Goal: Task Accomplishment & Management: Manage account settings

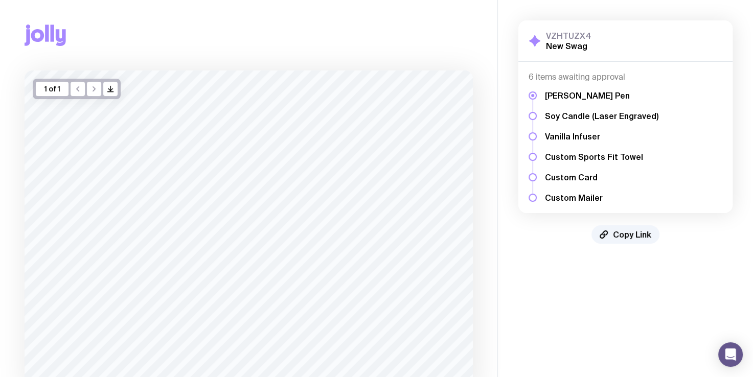
scroll to position [86, 0]
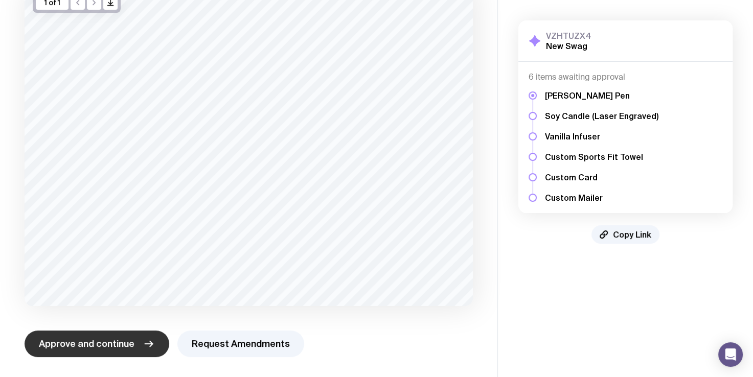
click at [102, 345] on span "Approve and continue" at bounding box center [87, 344] width 96 height 12
click at [210, 345] on button "Request Amendments" at bounding box center [240, 343] width 127 height 27
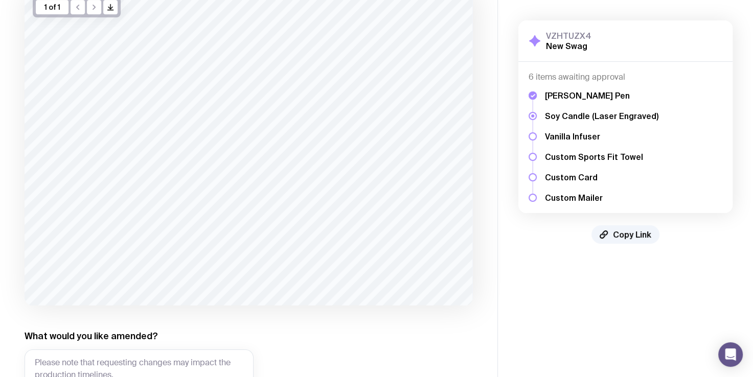
scroll to position [180, 0]
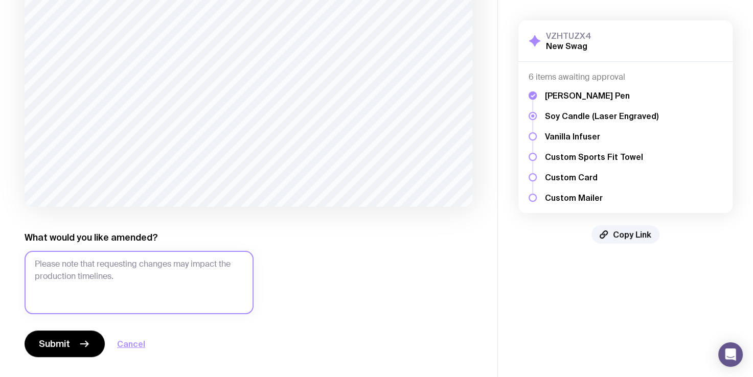
click at [145, 264] on textarea "What would you like amended?" at bounding box center [139, 282] width 229 height 63
type textarea "a"
type textarea "Can we"
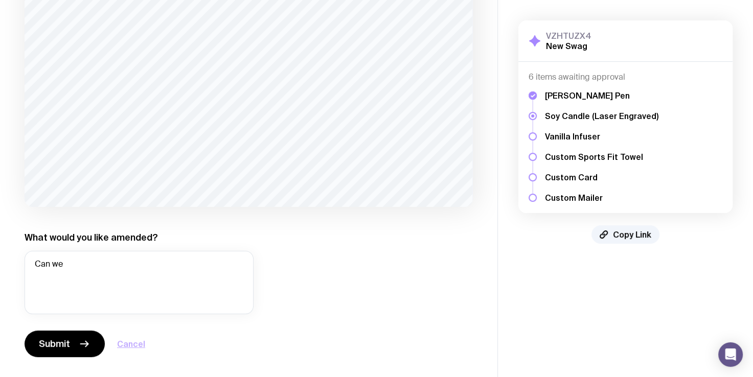
click at [135, 342] on button "Cancel" at bounding box center [131, 344] width 28 height 12
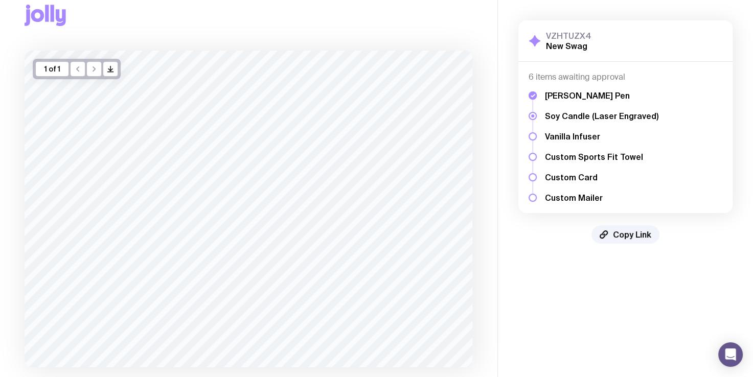
scroll to position [16, 0]
click at [572, 96] on h5 "[PERSON_NAME] Pen" at bounding box center [601, 95] width 113 height 10
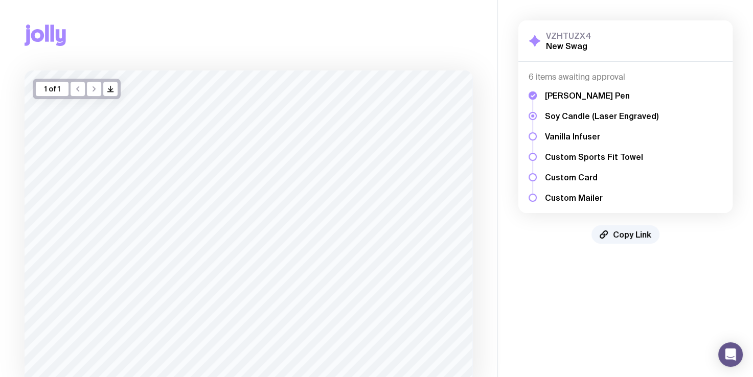
scroll to position [82, 0]
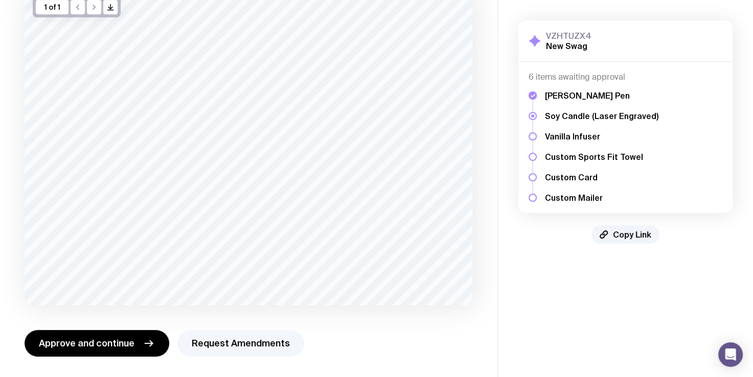
click at [228, 343] on button "Request Amendments" at bounding box center [240, 343] width 127 height 27
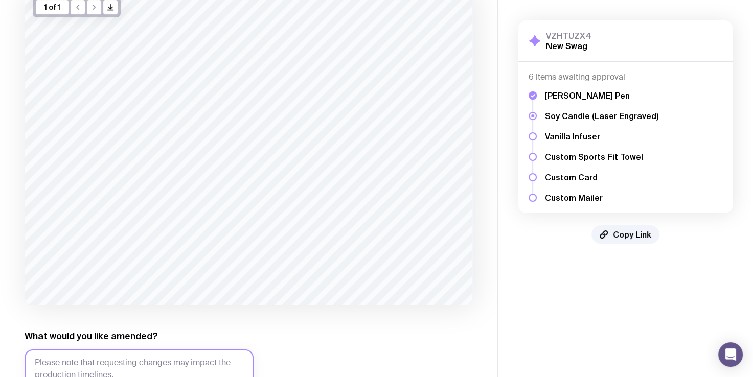
click at [142, 365] on textarea "What would you like amended?" at bounding box center [139, 381] width 229 height 63
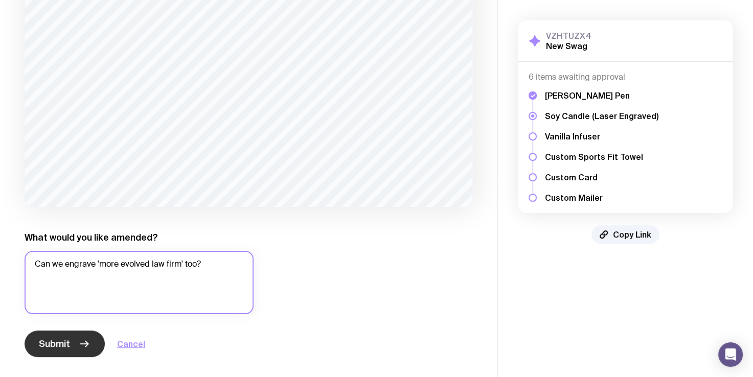
type textarea "Can we engrave 'more evolved law firm' too?"
click at [84, 341] on icon "button" at bounding box center [84, 344] width 12 height 12
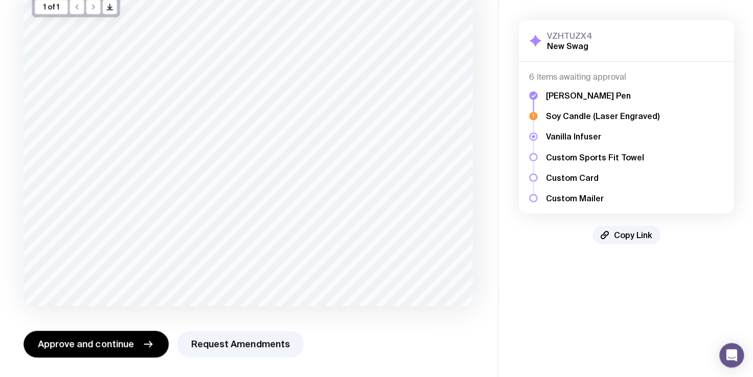
scroll to position [82, 0]
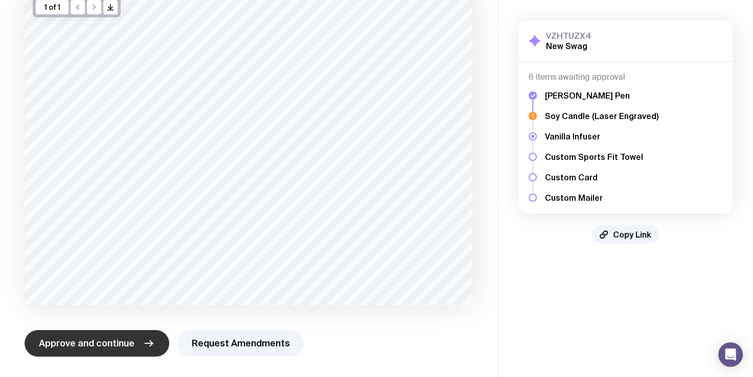
click at [129, 339] on span "Approve and continue" at bounding box center [87, 343] width 96 height 12
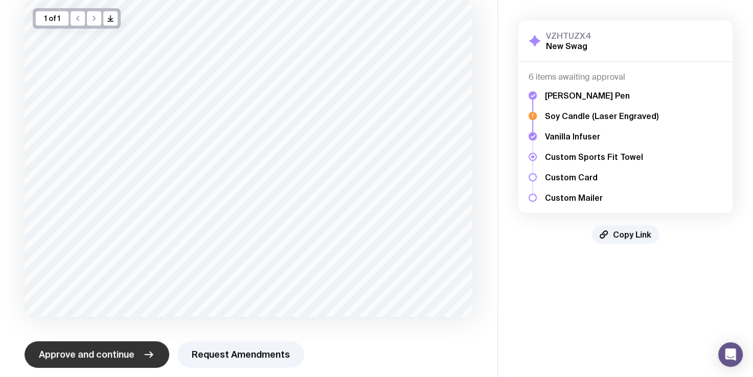
scroll to position [71, 0]
click at [125, 359] on span "Approve and continue" at bounding box center [87, 354] width 96 height 12
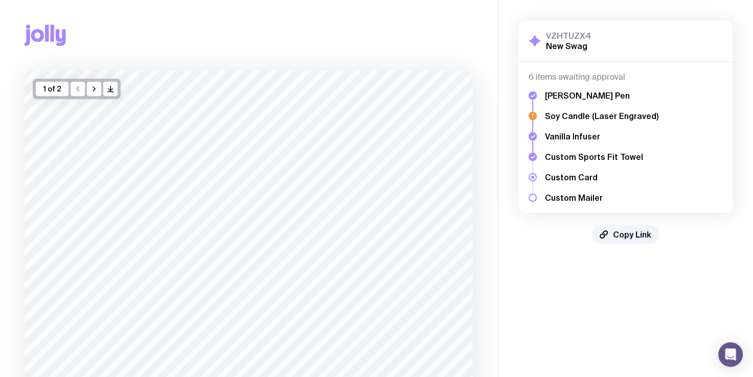
scroll to position [100, 0]
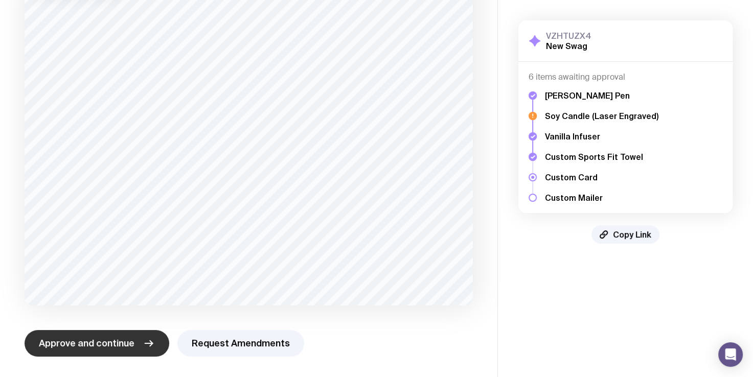
click at [119, 341] on span "Approve and continue" at bounding box center [87, 343] width 96 height 12
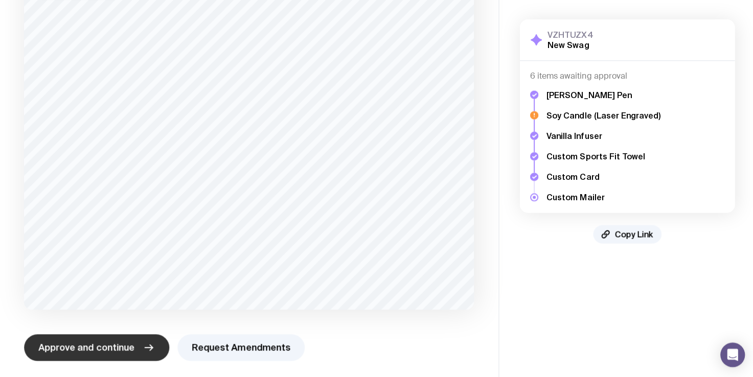
scroll to position [106, 0]
click at [228, 345] on button "Request Amendments" at bounding box center [240, 347] width 127 height 27
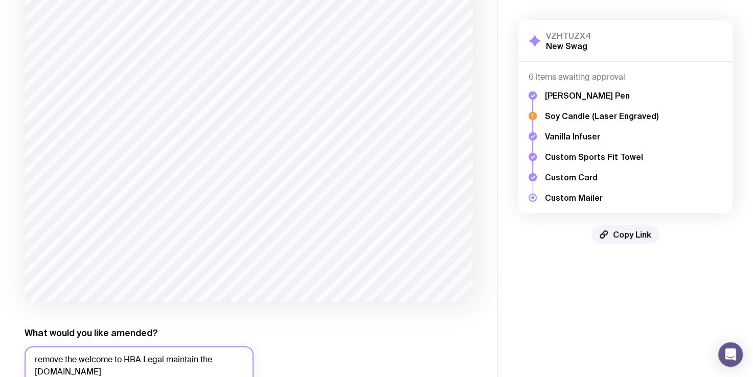
scroll to position [206, 0]
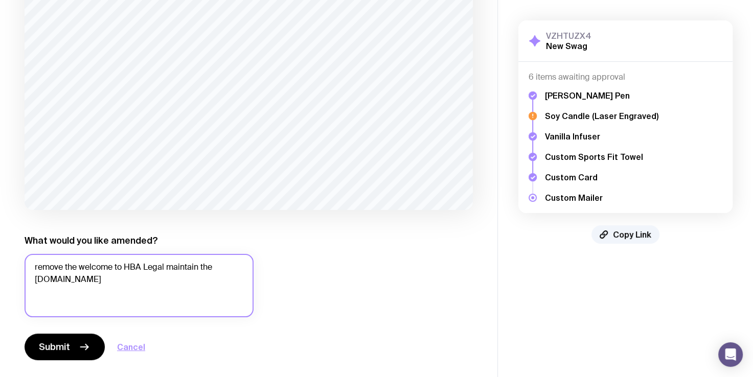
click at [80, 266] on textarea "remove the welcome to HBA Legal maintain the [DOMAIN_NAME]" at bounding box center [139, 285] width 229 height 63
click at [166, 270] on textarea "remove the 'welcome to HBA Legal maintain the [DOMAIN_NAME]" at bounding box center [139, 285] width 229 height 63
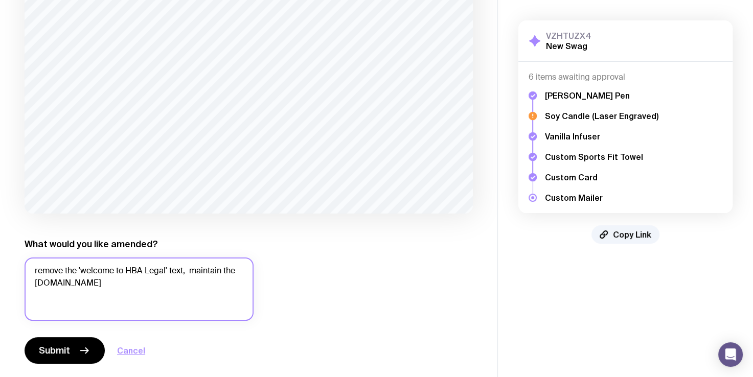
scroll to position [203, 0]
type textarea "remove the 'welcome to HBA Legal' text, maintain the [DOMAIN_NAME]"
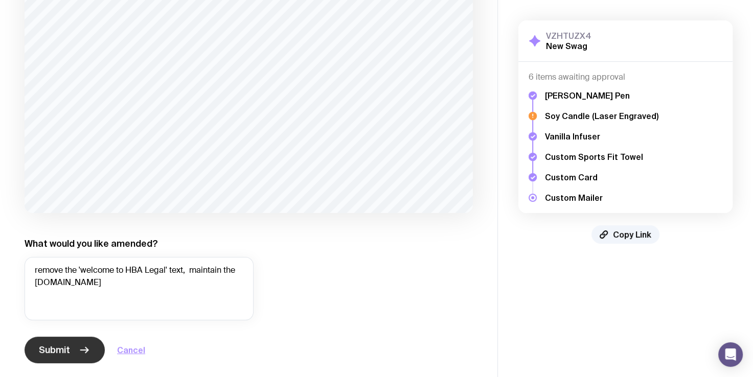
click at [69, 353] on span "Submit" at bounding box center [54, 350] width 31 height 12
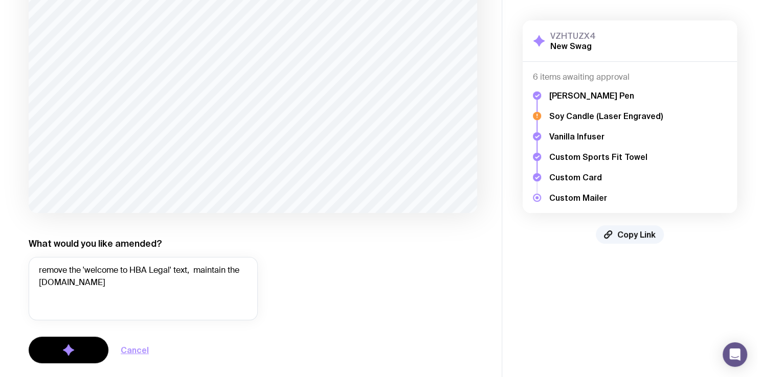
scroll to position [0, 0]
